Goal: Transaction & Acquisition: Purchase product/service

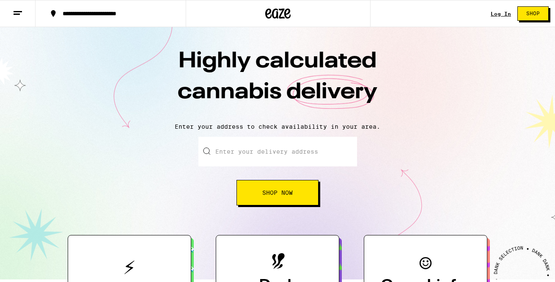
click at [250, 155] on input "Enter your delivery address" at bounding box center [277, 152] width 159 height 30
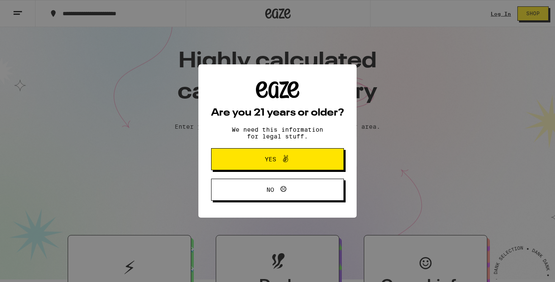
click at [266, 162] on span "Yes" at bounding box center [270, 159] width 11 height 6
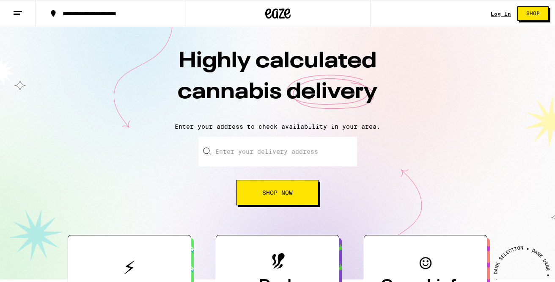
click at [259, 150] on input "Enter your delivery address" at bounding box center [277, 152] width 159 height 30
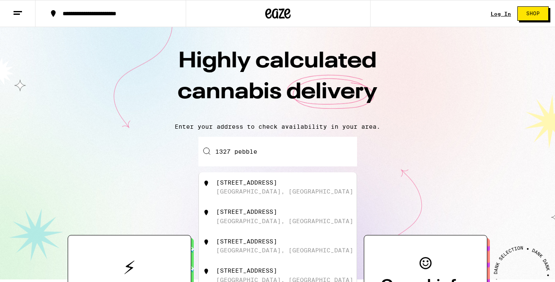
click at [267, 218] on div "[STREET_ADDRESS]" at bounding box center [291, 216] width 151 height 16
type input "[STREET_ADDRESS]"
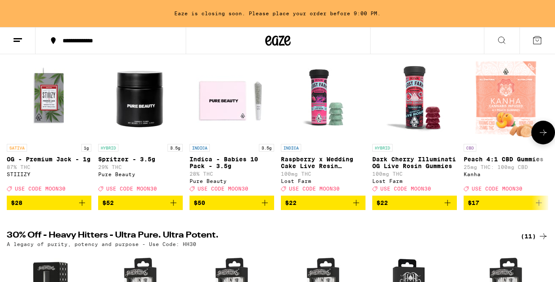
scroll to position [117, 0]
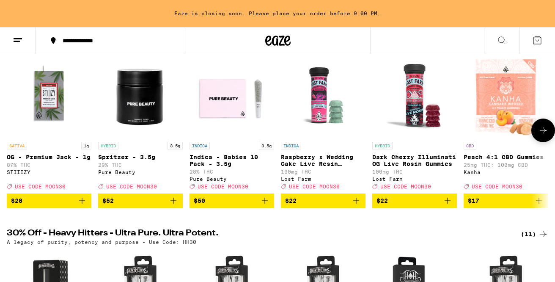
click at [51, 98] on img "Open page for OG - Premium Jack - 1g from STIIIZY" at bounding box center [49, 95] width 85 height 85
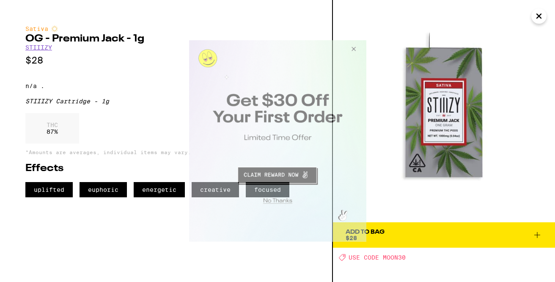
click at [355, 50] on button "Close Modal" at bounding box center [352, 50] width 23 height 20
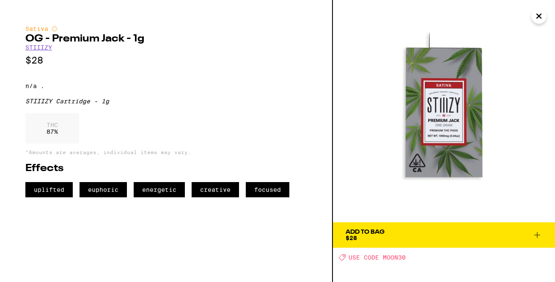
click at [538, 17] on icon "Close" at bounding box center [539, 16] width 4 height 4
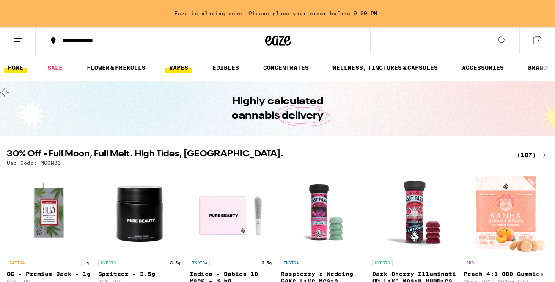
click at [179, 69] on link "VAPES" at bounding box center [178, 68] width 27 height 10
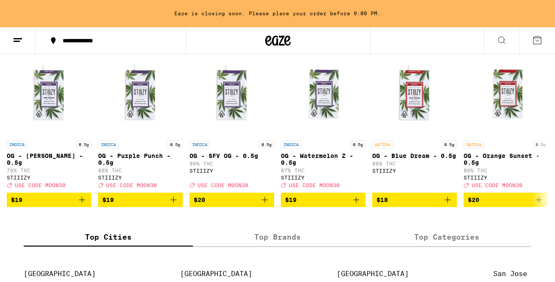
scroll to position [680, 0]
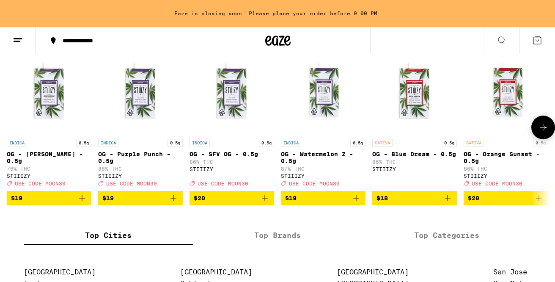
click at [544, 130] on icon at bounding box center [543, 127] width 7 height 6
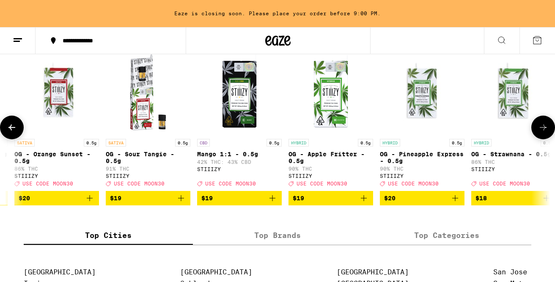
click at [239, 115] on img "Open page for Mango 1:1 - 0.5g from STIIIZY" at bounding box center [239, 92] width 85 height 85
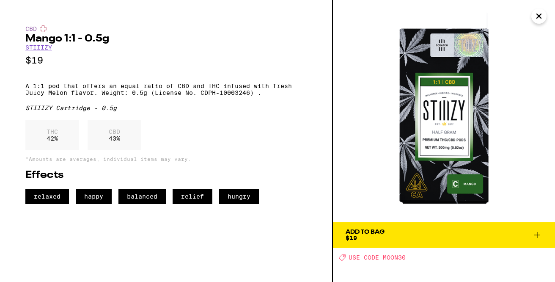
click at [540, 19] on icon "Close" at bounding box center [539, 16] width 10 height 13
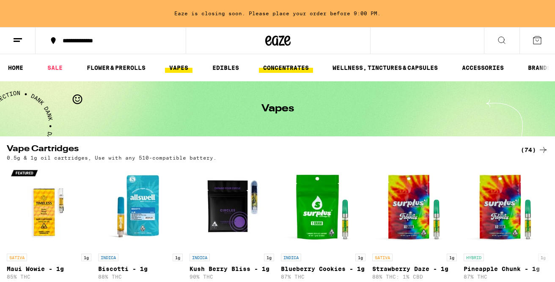
click at [286, 68] on link "CONCENTRATES" at bounding box center [286, 68] width 54 height 10
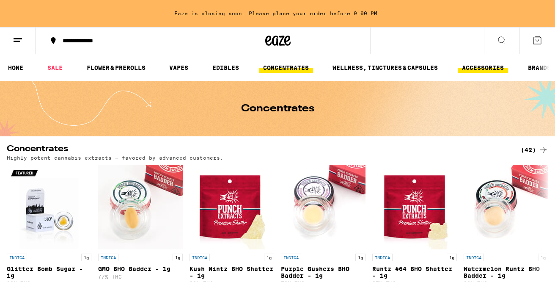
click at [479, 69] on link "ACCESSORIES" at bounding box center [483, 68] width 50 height 10
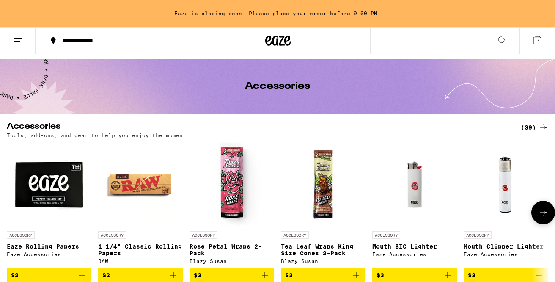
scroll to position [24, 0]
